Goal: Share content: Share content

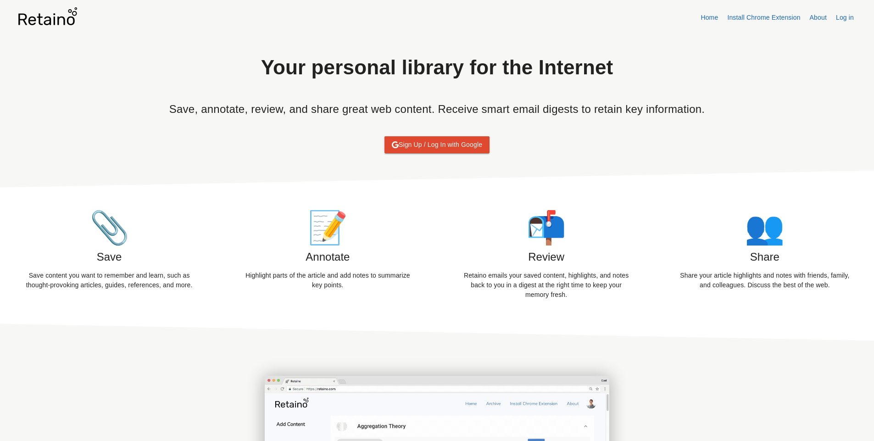
click at [95, 242] on span "📎" at bounding box center [109, 228] width 40 height 36
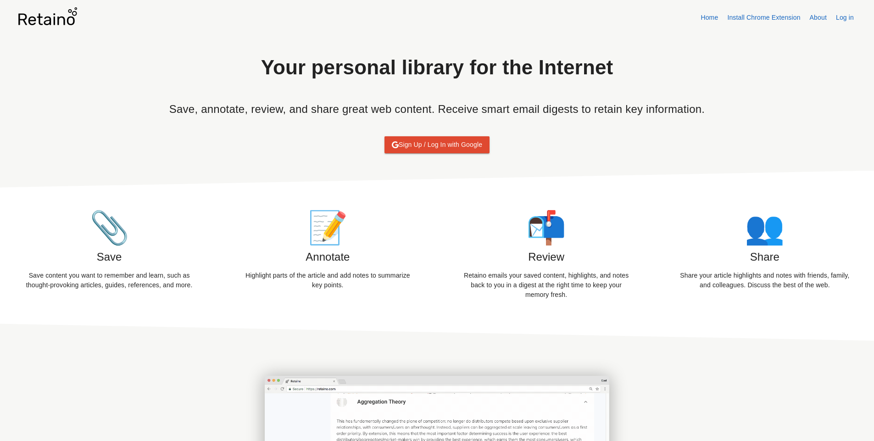
click at [330, 236] on span "📝" at bounding box center [328, 228] width 40 height 36
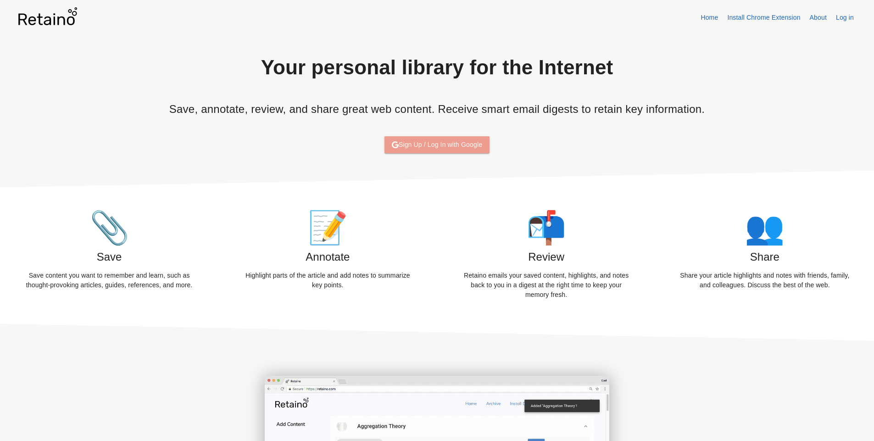
click at [460, 147] on span "Sign Up / Log In with Google" at bounding box center [437, 144] width 90 height 11
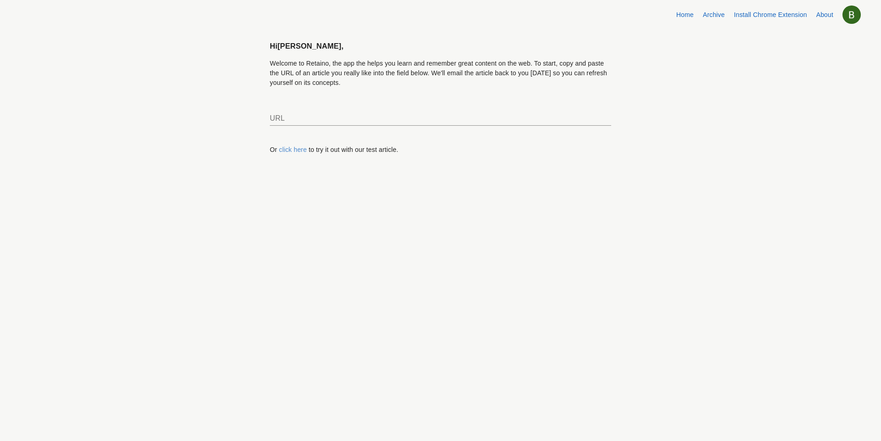
click at [291, 150] on link "click here" at bounding box center [293, 149] width 28 height 7
type input "https://retaino.com/tutorial"
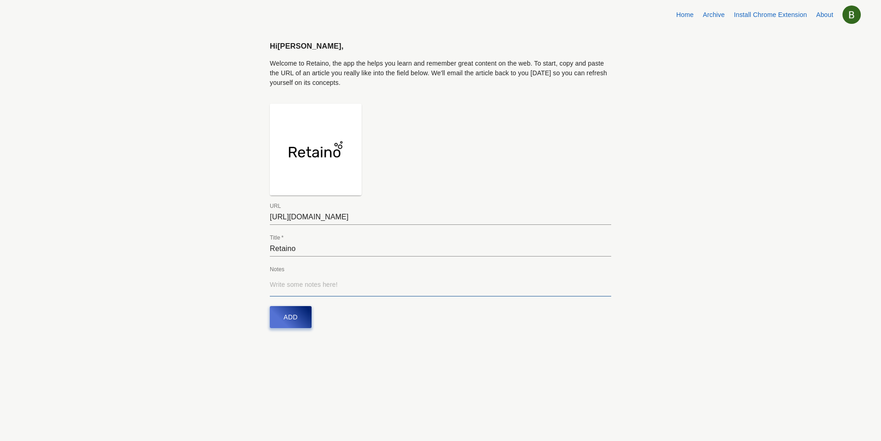
click at [285, 284] on p "Write some notes here! ​" at bounding box center [440, 285] width 341 height 10
click at [295, 319] on span "Add" at bounding box center [291, 317] width 14 height 11
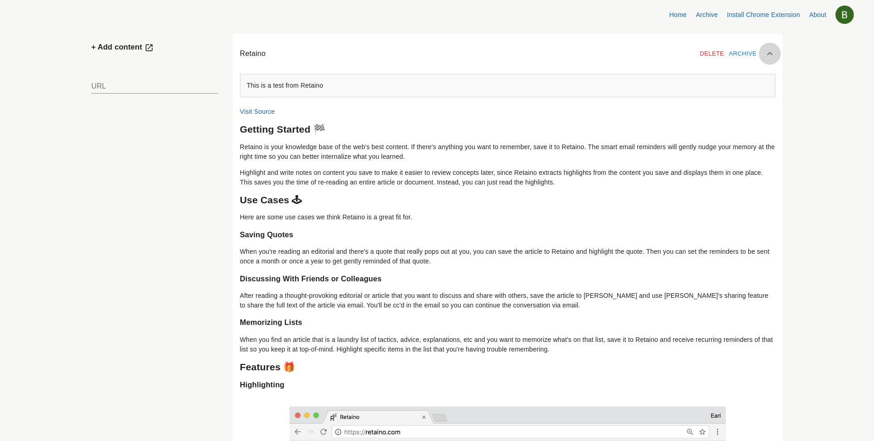
click at [765, 52] on icon at bounding box center [770, 53] width 11 height 11
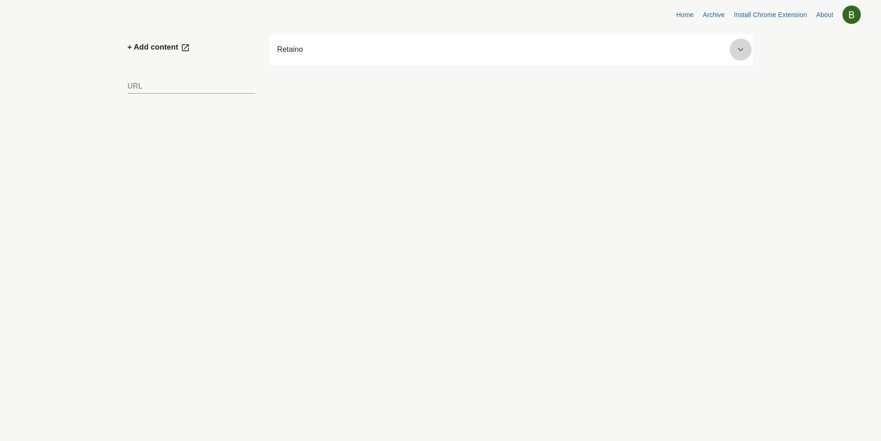
click at [741, 48] on icon at bounding box center [740, 49] width 11 height 11
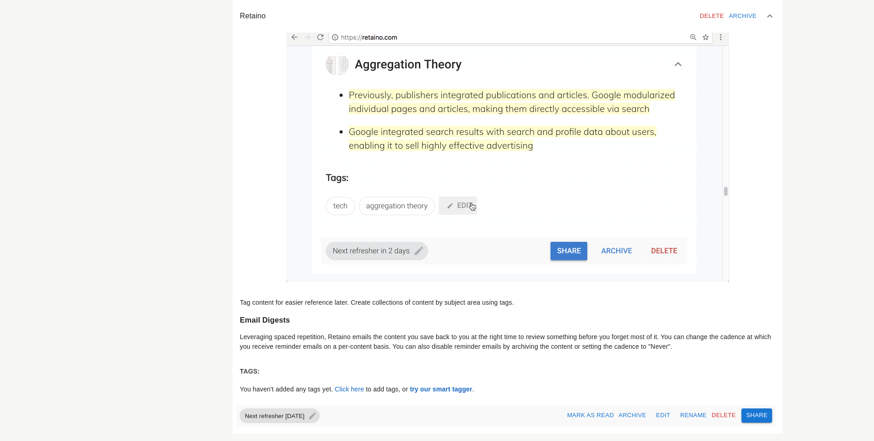
scroll to position [1117, 0]
click at [746, 416] on span "Share" at bounding box center [757, 415] width 22 height 11
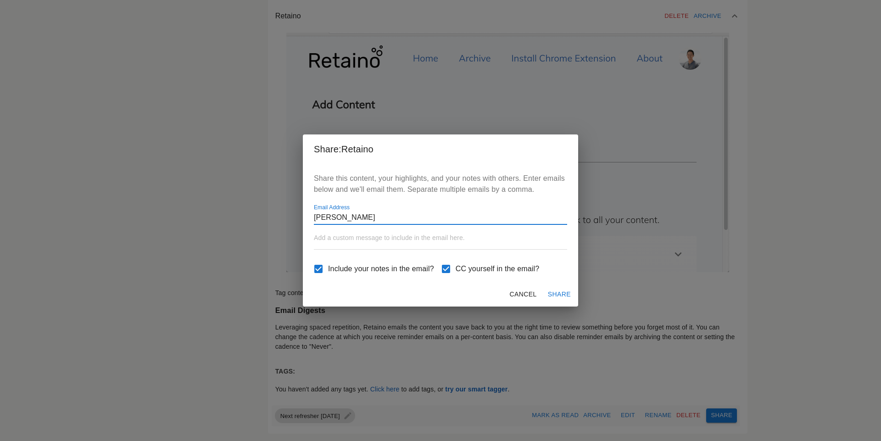
type input "fawzia_peerun@hotmail.com"
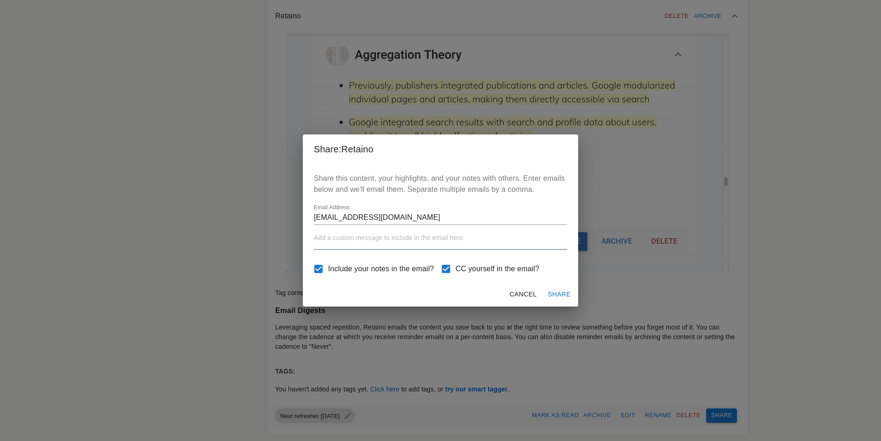
click at [373, 238] on p "Add a custom message to include in the email here. ​" at bounding box center [440, 238] width 253 height 10
click at [559, 294] on span "Share" at bounding box center [559, 294] width 23 height 11
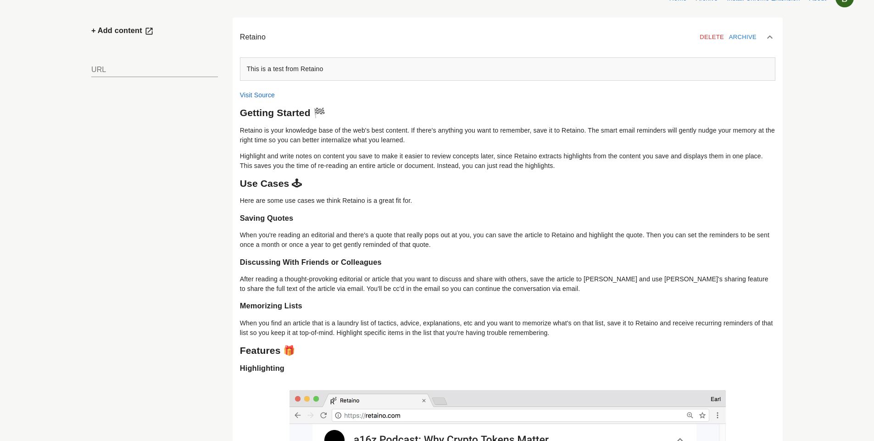
scroll to position [0, 0]
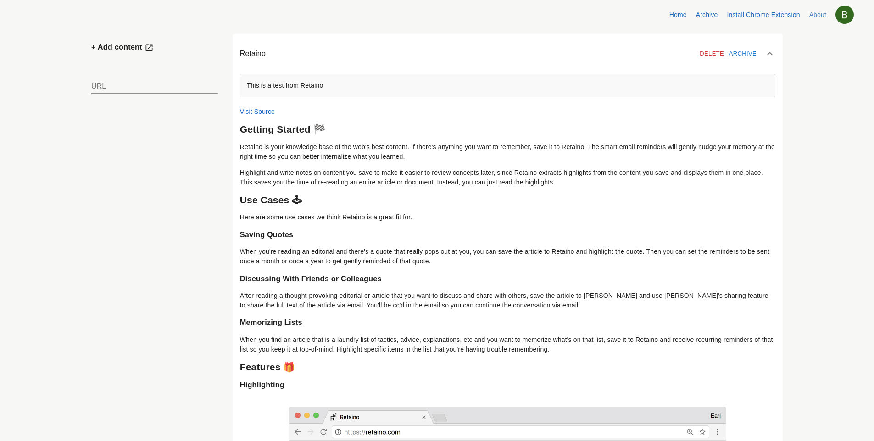
click at [820, 14] on link "About" at bounding box center [818, 14] width 17 height 7
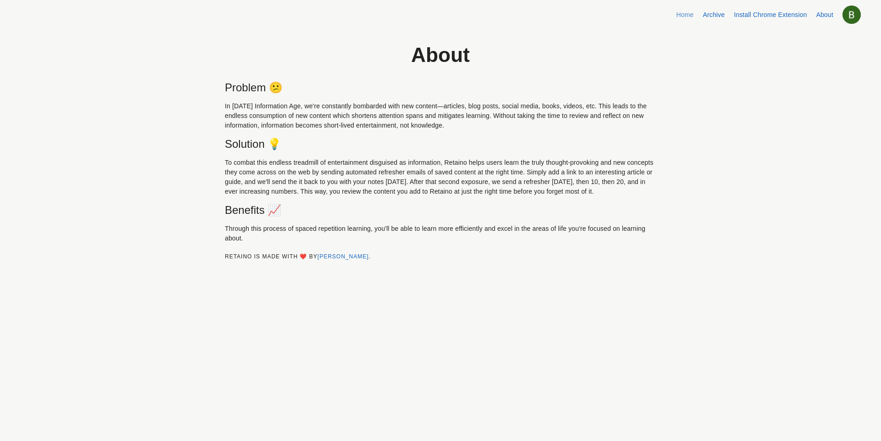
click at [684, 15] on link "Home" at bounding box center [684, 14] width 17 height 7
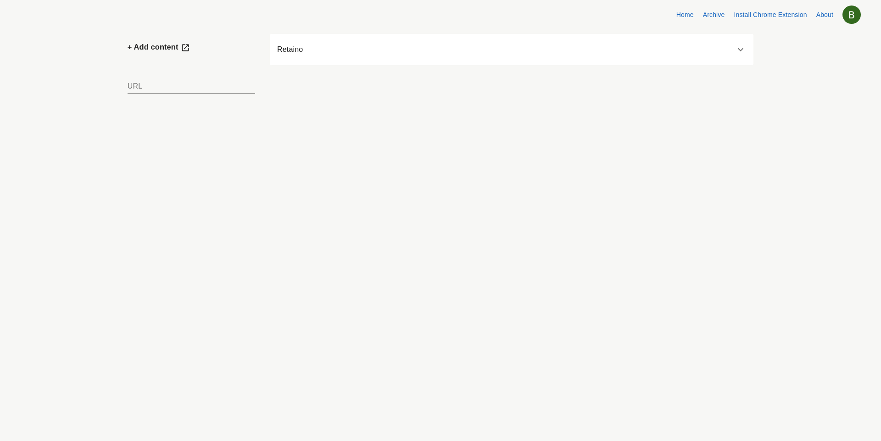
click at [849, 14] on img at bounding box center [852, 15] width 18 height 18
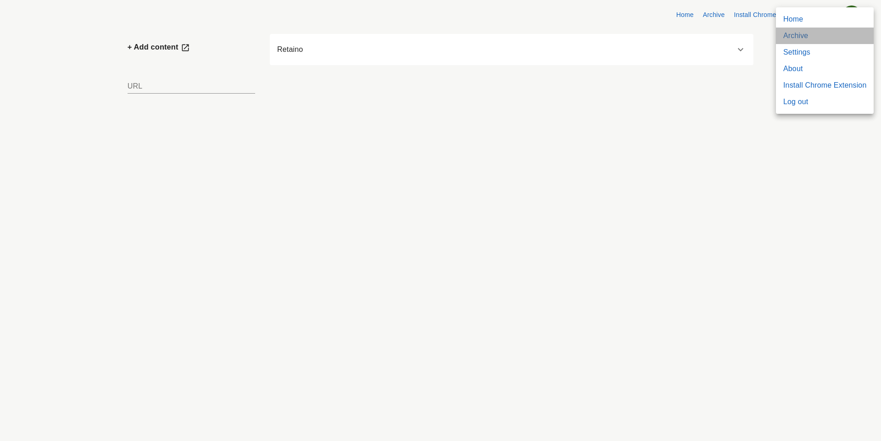
click at [808, 35] on link "Archive" at bounding box center [795, 35] width 25 height 11
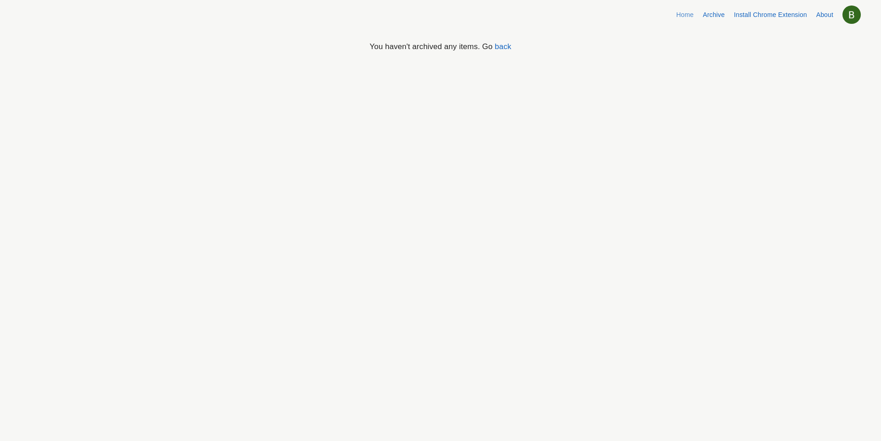
click at [688, 15] on link "Home" at bounding box center [684, 14] width 17 height 7
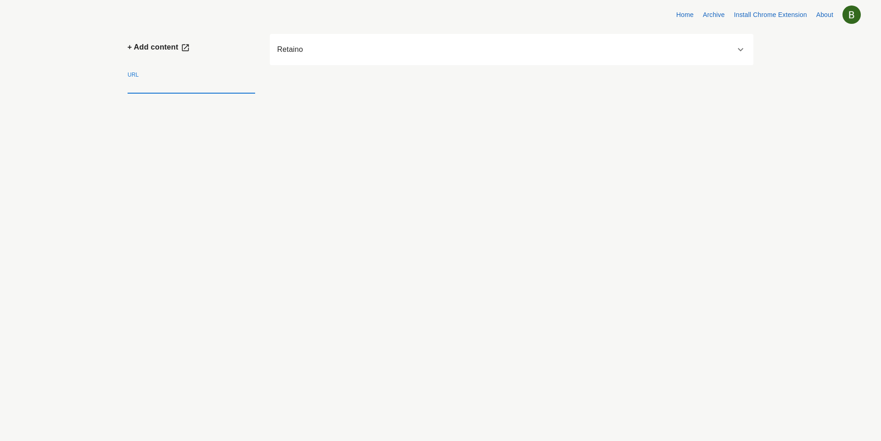
click at [194, 85] on input "text" at bounding box center [192, 86] width 128 height 15
click at [294, 50] on h6 "Retaino" at bounding box center [465, 49] width 377 height 13
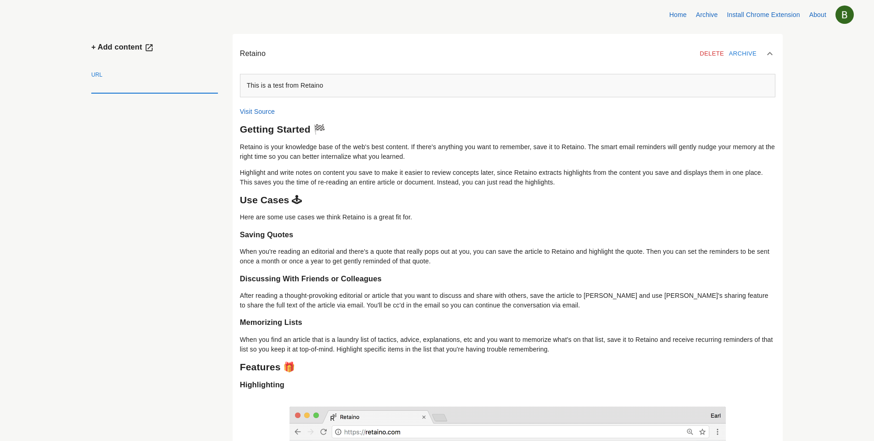
click at [140, 83] on input "text" at bounding box center [154, 86] width 127 height 15
paste input "https://www.bbc.co.uk/news/articles/c1ed21d5ezno"
type input "https://www.bbc.co.uk/news/articles/c1ed21d5ezno"
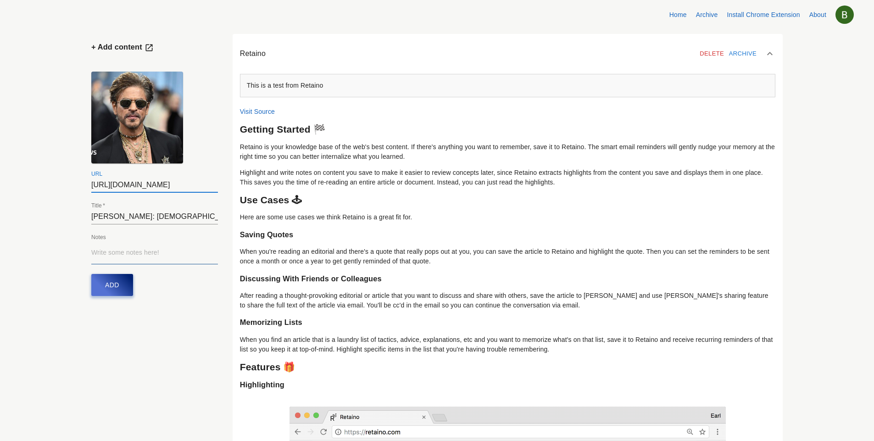
scroll to position [0, 0]
click at [173, 251] on p "Write some notes here! ​" at bounding box center [154, 253] width 127 height 10
click at [119, 302] on span "Add" at bounding box center [112, 301] width 14 height 11
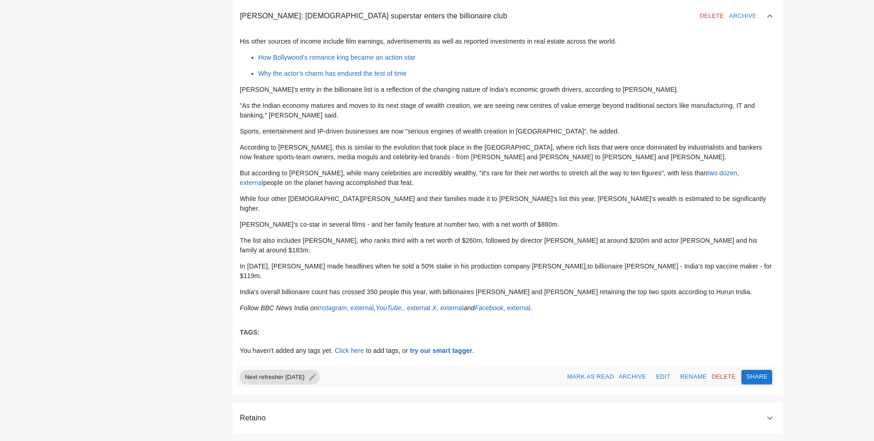
scroll to position [247, 0]
click at [651, 378] on span "Edit" at bounding box center [663, 377] width 25 height 11
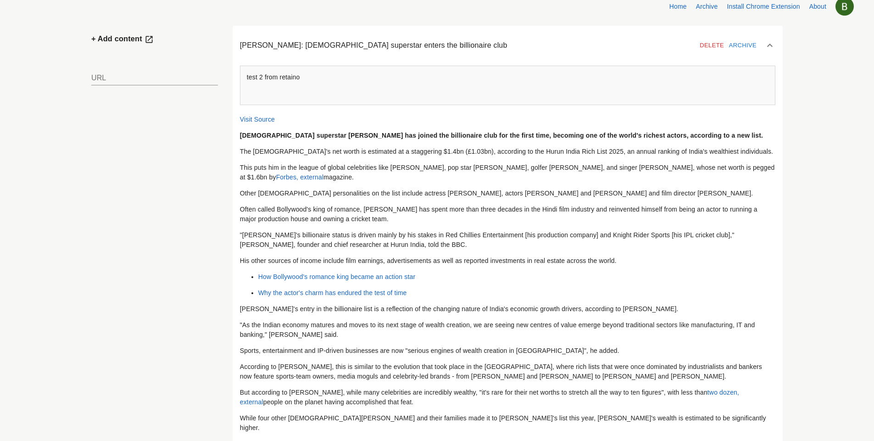
scroll to position [0, 0]
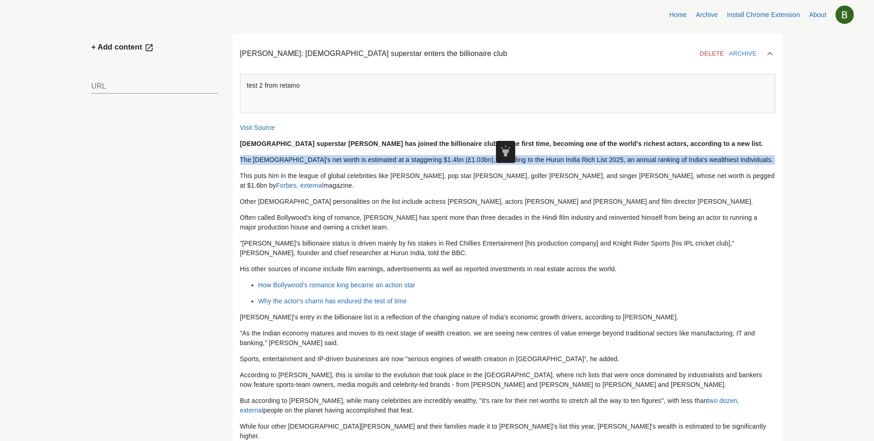
drag, startPoint x: 277, startPoint y: 169, endPoint x: 357, endPoint y: 186, distance: 82.1
click at [357, 186] on div "Bollywood superstar Shah Rukh Khan has joined the billionaire club for the firs…" at bounding box center [508, 340] width 536 height 402
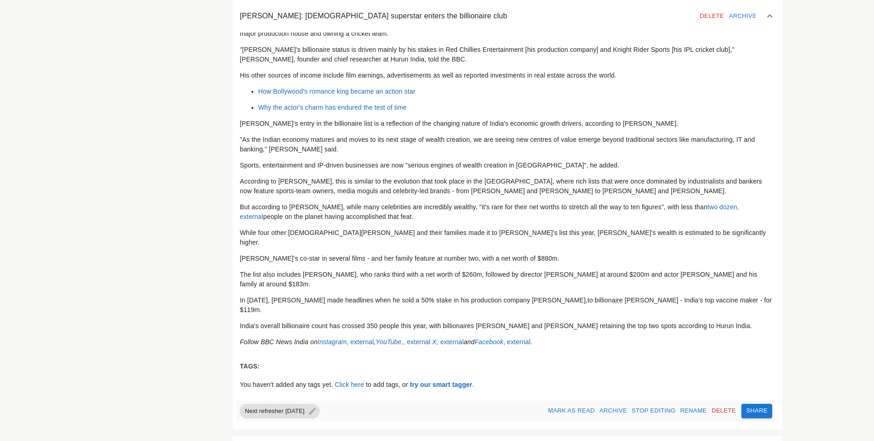
scroll to position [247, 0]
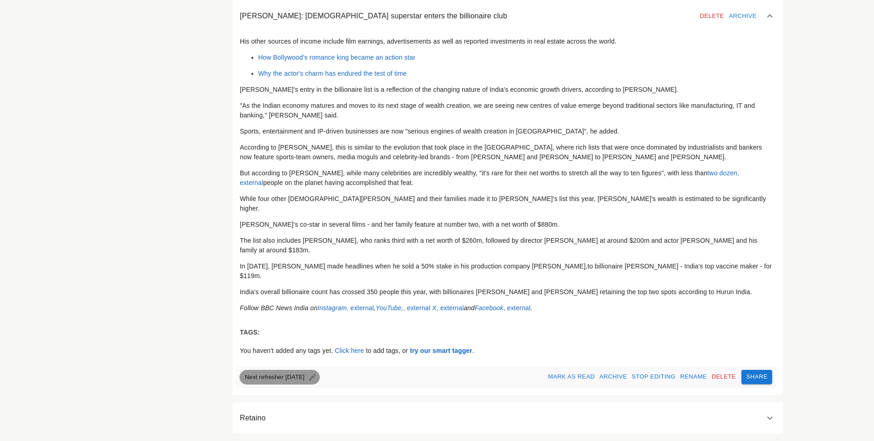
click at [310, 375] on span "Next refresher in 2 days" at bounding box center [275, 377] width 71 height 10
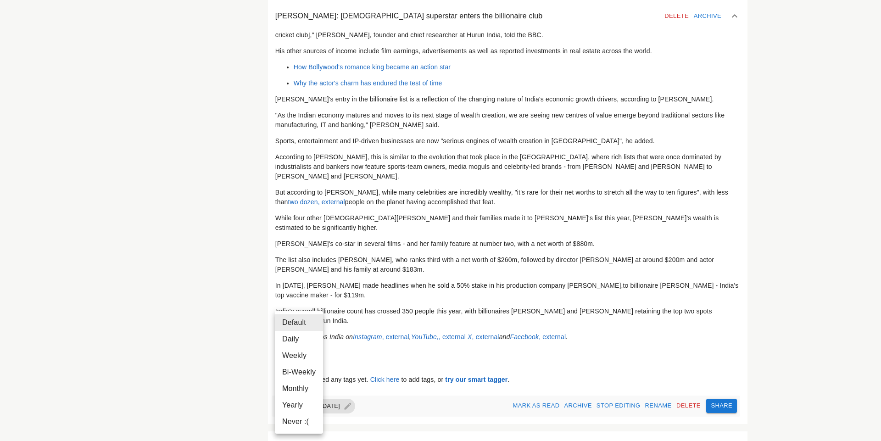
click at [342, 375] on div at bounding box center [440, 220] width 881 height 441
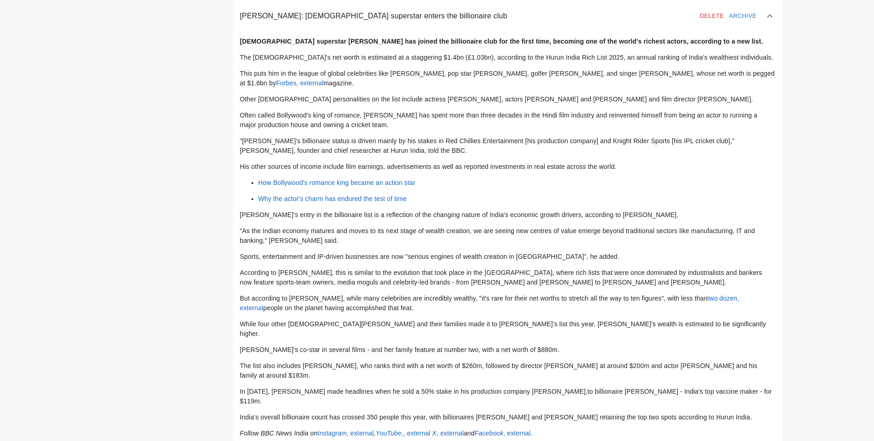
scroll to position [110, 0]
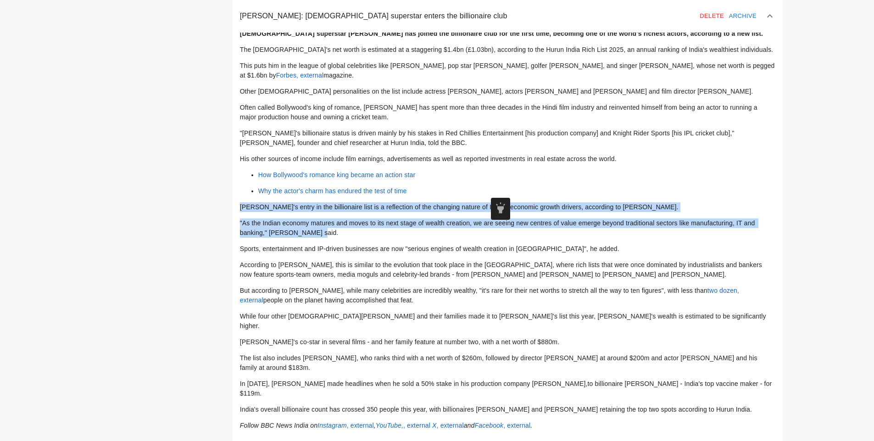
drag, startPoint x: 276, startPoint y: 225, endPoint x: 695, endPoint y: 252, distance: 420.4
click at [695, 252] on div "Bollywood superstar Shah Rukh Khan has joined the billionaire club for the firs…" at bounding box center [508, 230] width 536 height 402
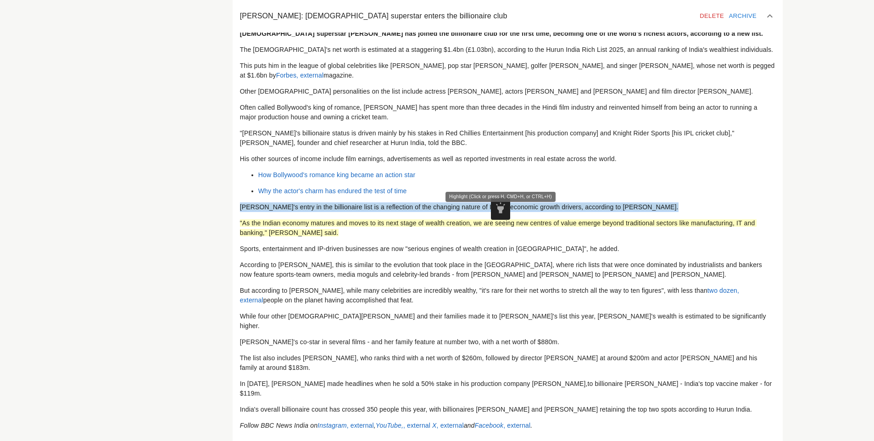
click at [502, 210] on span "highlight" at bounding box center [500, 207] width 13 height 13
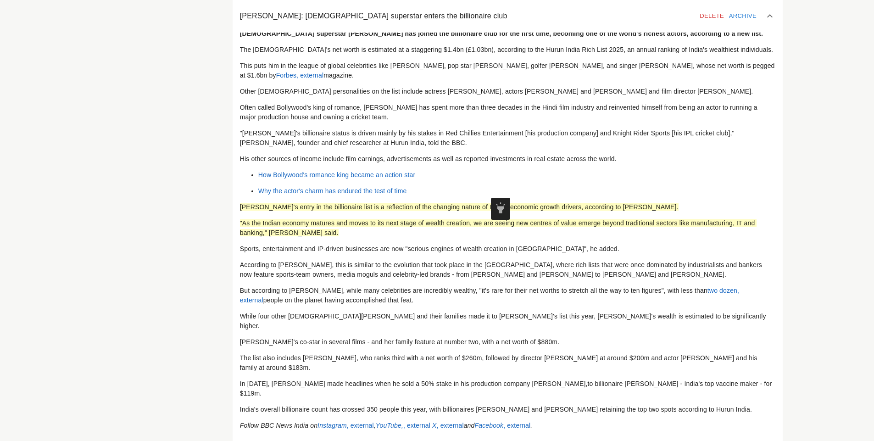
click at [545, 294] on span "But according to Forbes, while many celebrities are incredibly wealthy, "it's r…" at bounding box center [474, 290] width 468 height 7
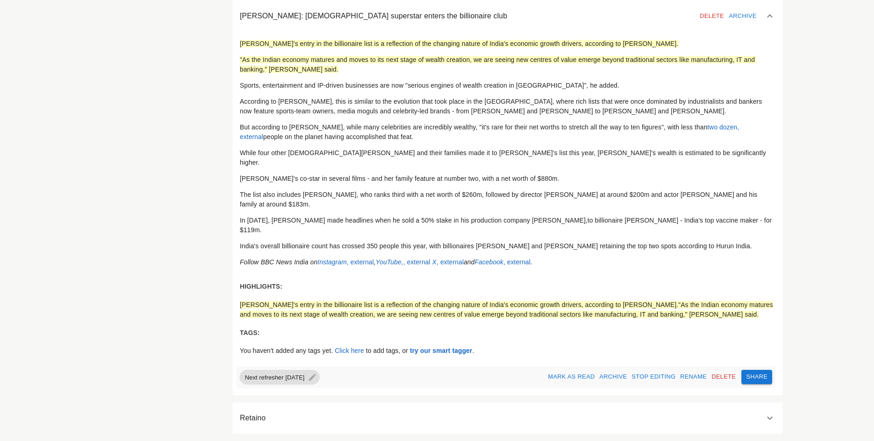
scroll to position [302, 0]
click at [746, 379] on span "Share" at bounding box center [757, 377] width 22 height 11
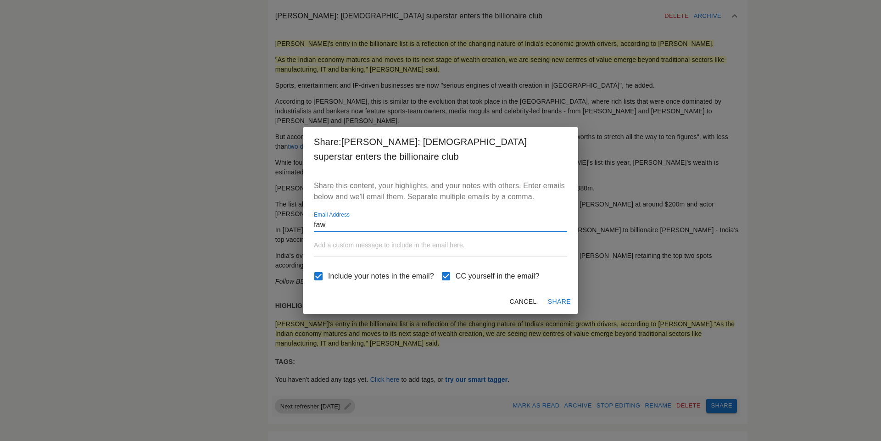
type input "fawzia_peerun@hotmail.com"
click at [361, 239] on div "Share this content, your highlights, and your notes with others. Enter emails b…" at bounding box center [440, 230] width 275 height 118
click at [350, 248] on p "Add a custom message to include in the email here. ​" at bounding box center [440, 245] width 253 height 10
click at [564, 302] on span "Share" at bounding box center [559, 301] width 23 height 11
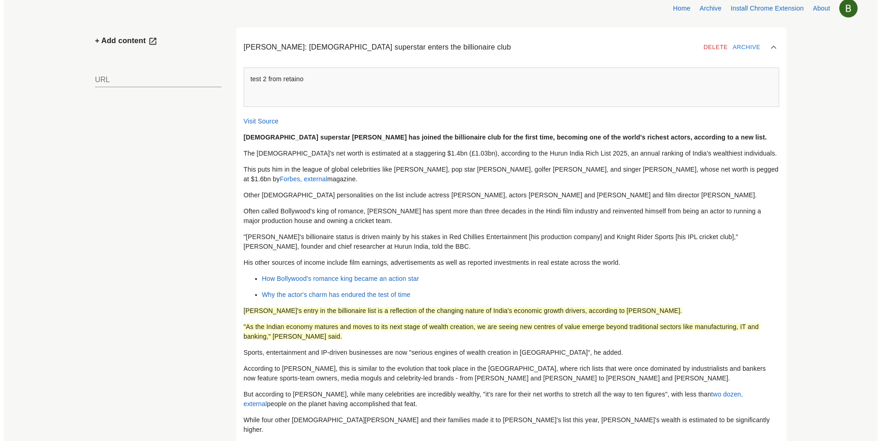
scroll to position [0, 0]
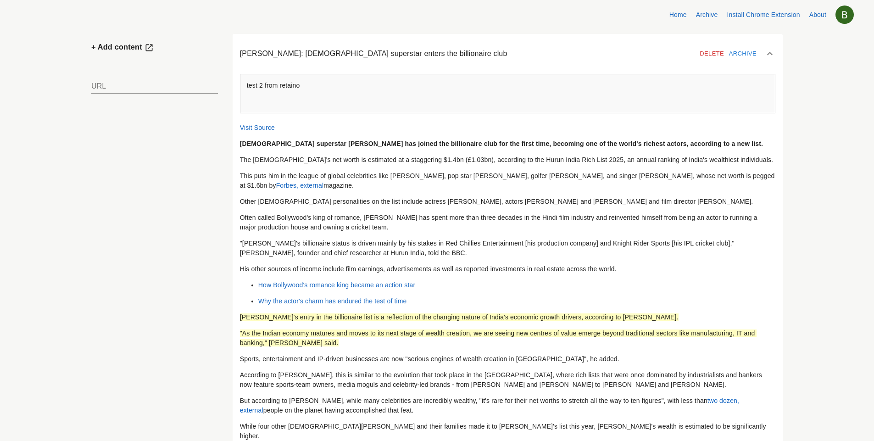
click at [765, 52] on icon at bounding box center [770, 53] width 11 height 11
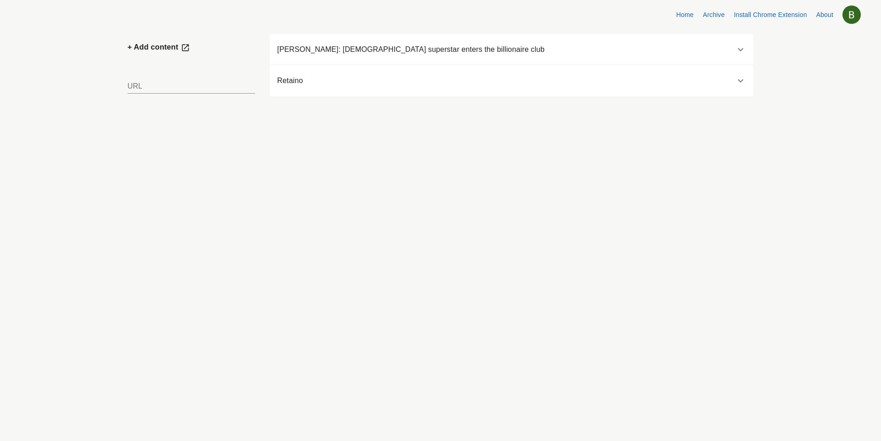
click at [301, 80] on h6 "Retaino" at bounding box center [465, 80] width 377 height 13
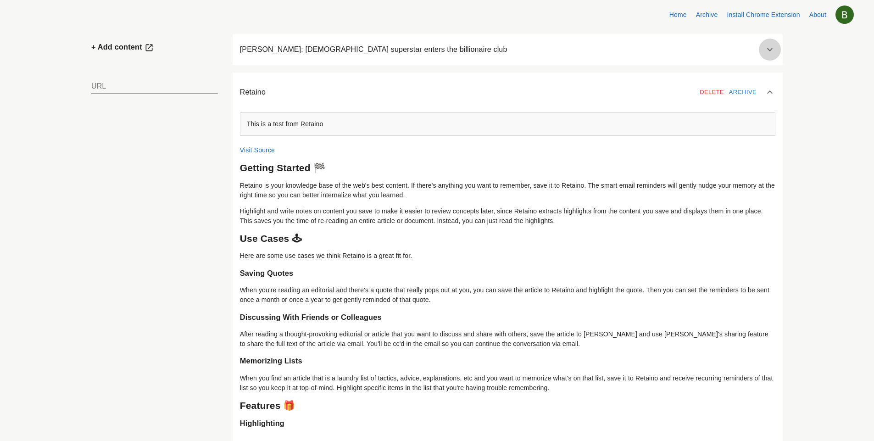
click at [765, 49] on icon at bounding box center [770, 49] width 11 height 11
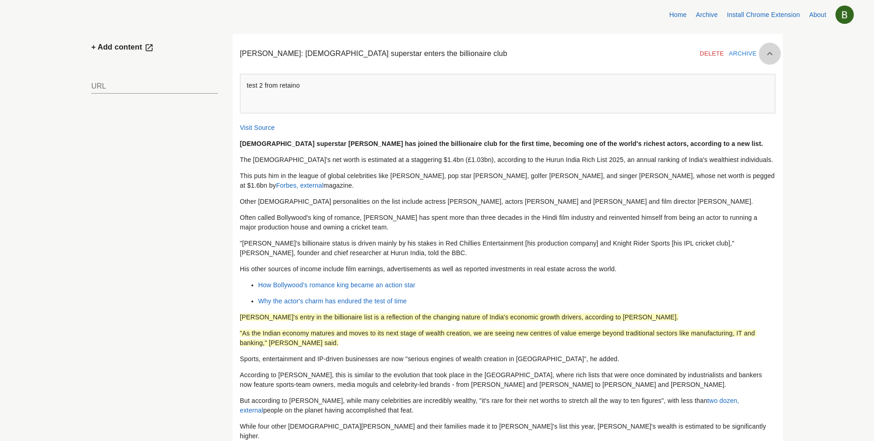
click at [765, 54] on icon at bounding box center [770, 53] width 11 height 11
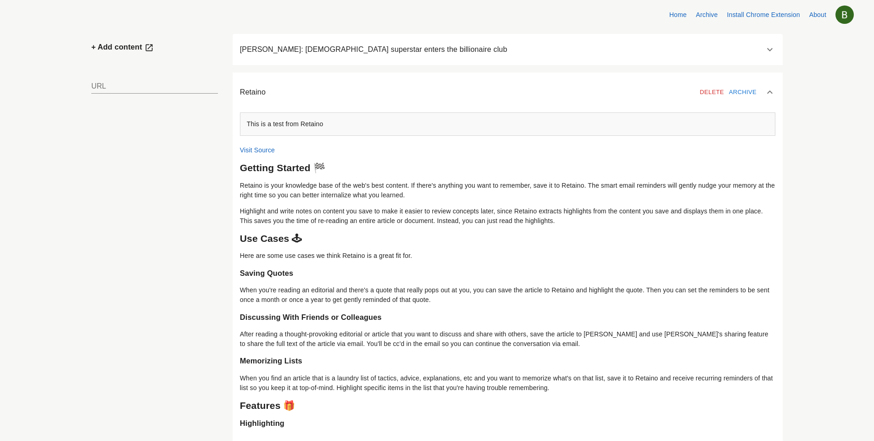
click at [676, 15] on link "Home" at bounding box center [678, 14] width 17 height 7
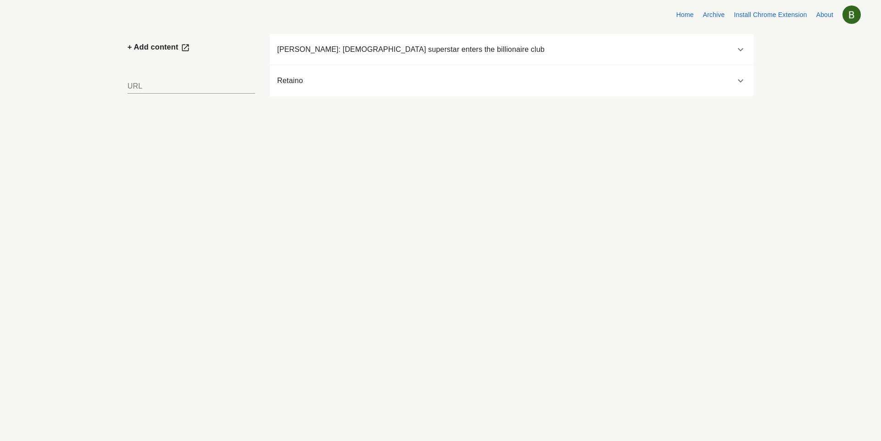
click at [337, 79] on h6 "Retaino" at bounding box center [465, 80] width 377 height 13
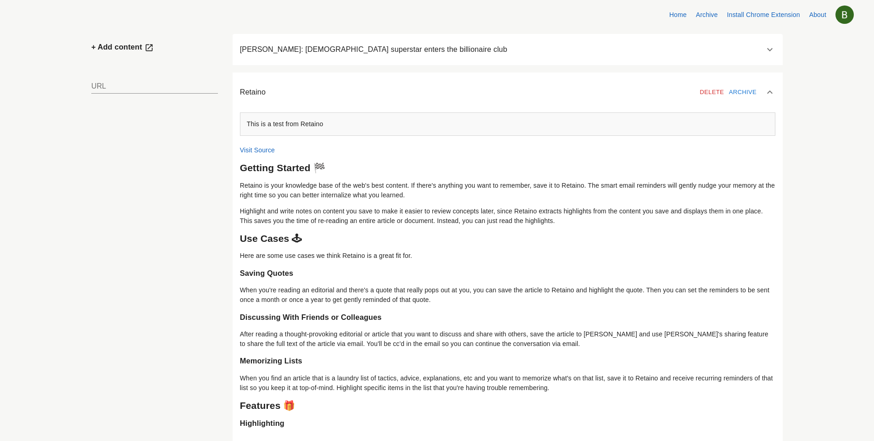
click at [337, 86] on h6 "Retaino" at bounding box center [456, 92] width 433 height 13
